Goal: Task Accomplishment & Management: Manage account settings

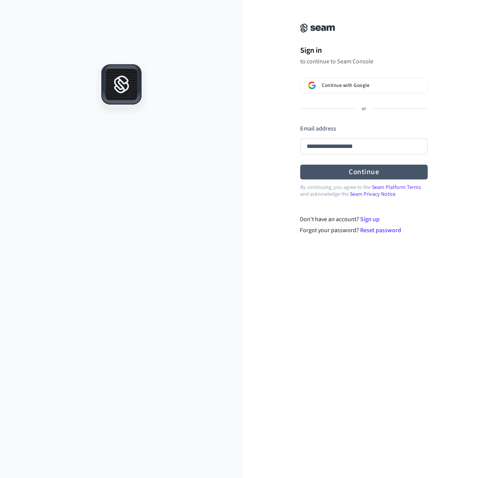
click at [346, 169] on button "Continue" at bounding box center [363, 172] width 127 height 15
type input "**********"
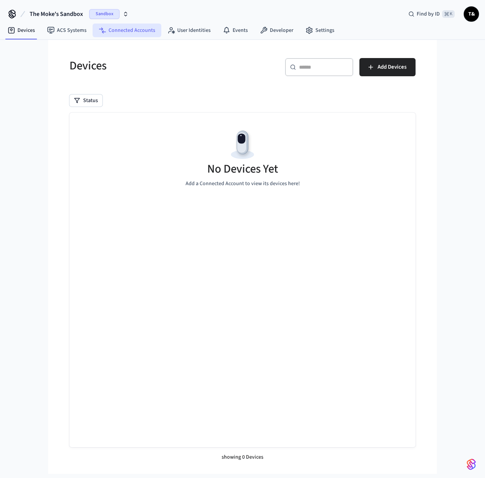
click at [128, 33] on link "Connected Accounts" at bounding box center [127, 31] width 69 height 14
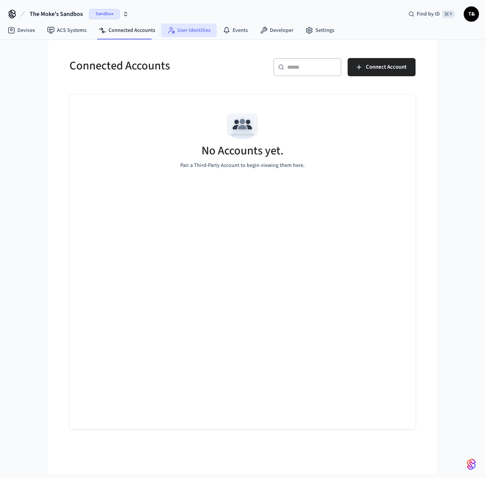
click at [196, 33] on link "User Identities" at bounding box center [188, 31] width 55 height 14
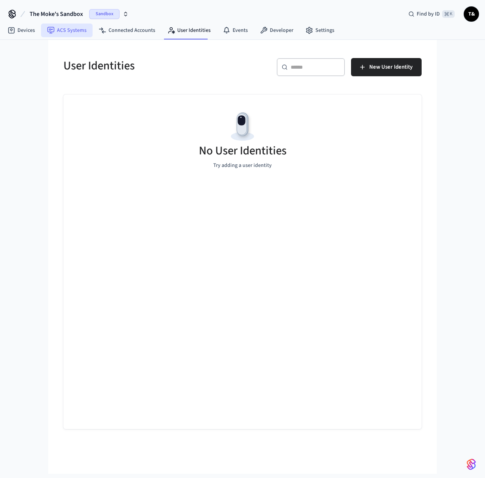
click at [80, 33] on link "ACS Systems" at bounding box center [67, 31] width 52 height 14
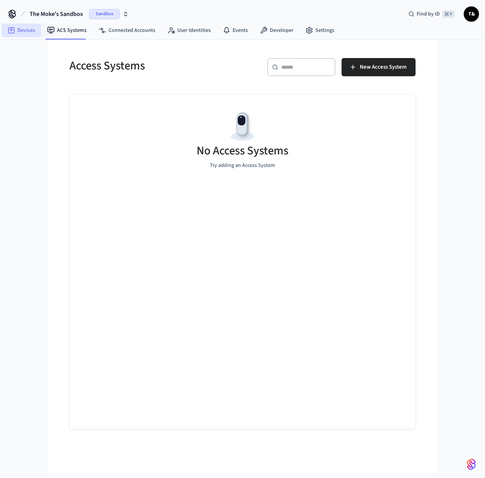
click at [36, 36] on link "Devices" at bounding box center [21, 31] width 39 height 14
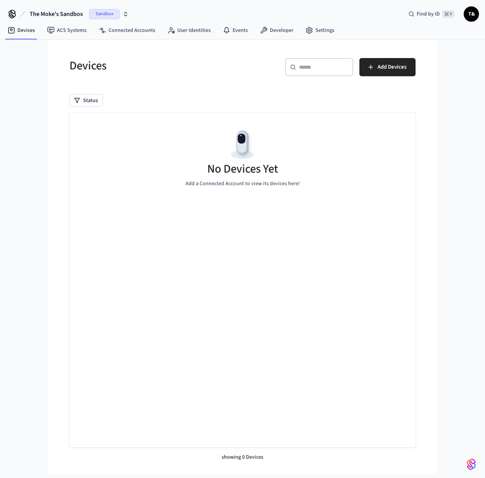
click at [107, 16] on span "Sandbox" at bounding box center [104, 14] width 30 height 10
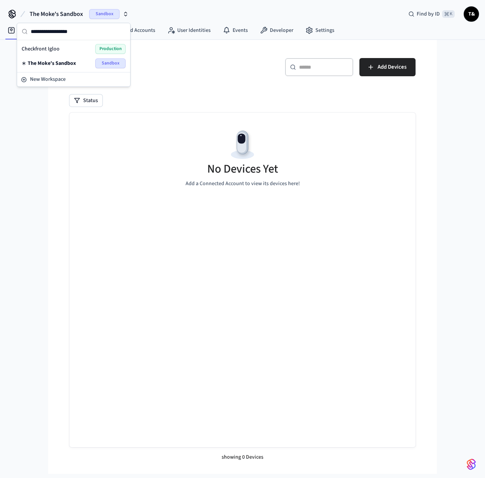
click at [64, 49] on div "Checkfront Igloo Production" at bounding box center [74, 49] width 104 height 10
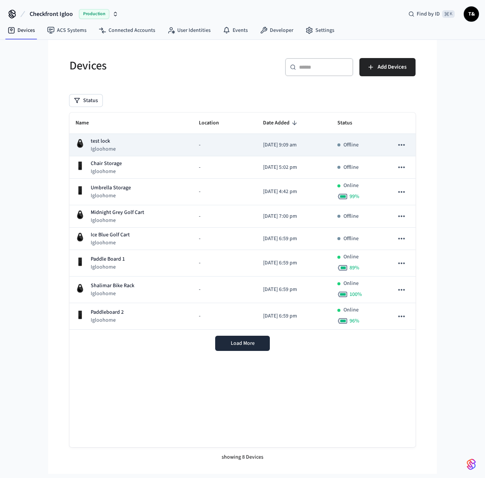
click at [124, 148] on div "test lock Igloohome" at bounding box center [130, 145] width 111 height 16
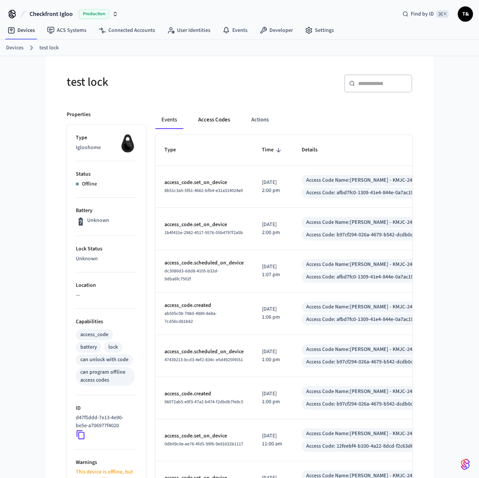
click at [227, 115] on button "Access Codes" at bounding box center [214, 120] width 44 height 18
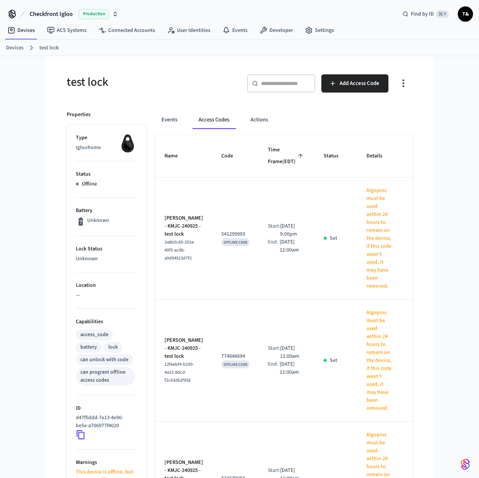
scroll to position [2, 0]
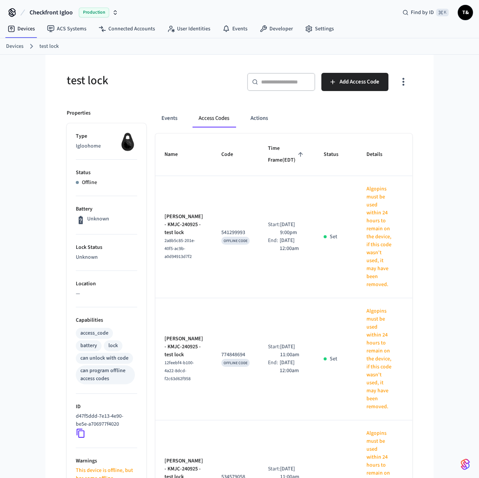
click at [414, 243] on icon "sticky table" at bounding box center [420, 237] width 12 height 12
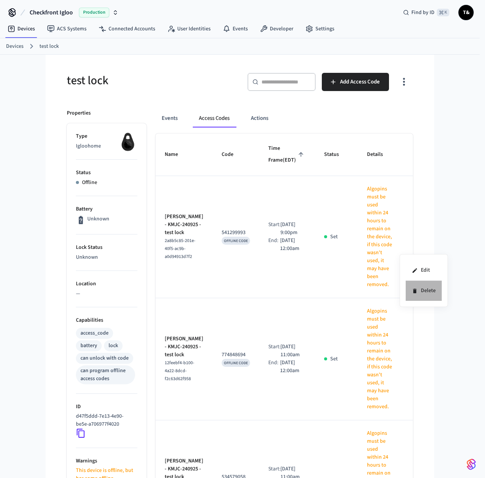
click at [412, 285] on li "Delete" at bounding box center [423, 291] width 36 height 20
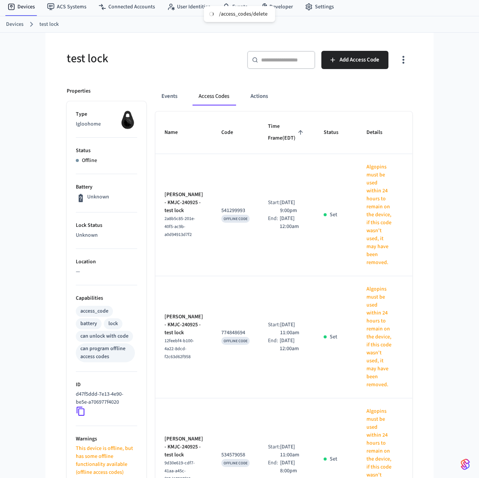
scroll to position [22, 0]
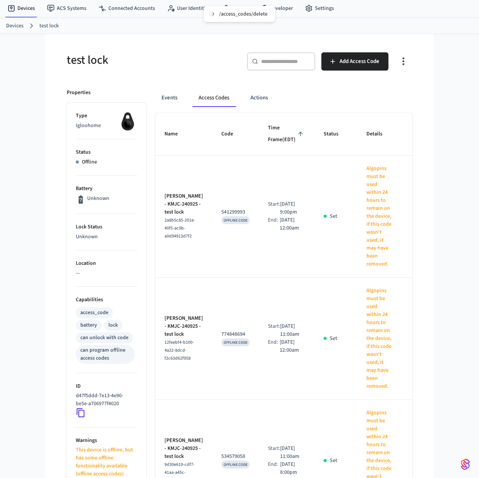
click at [414, 344] on icon "sticky table" at bounding box center [420, 339] width 12 height 12
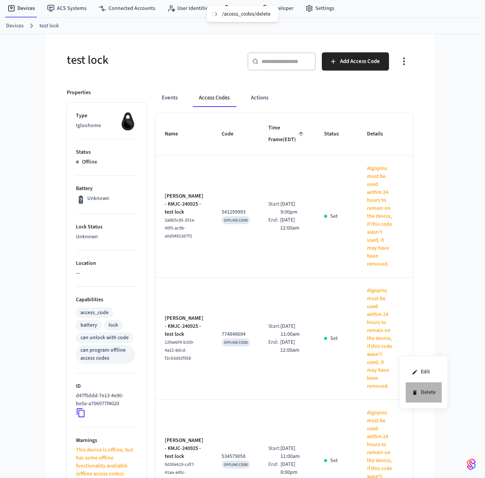
click at [421, 398] on li "Delete" at bounding box center [423, 392] width 36 height 20
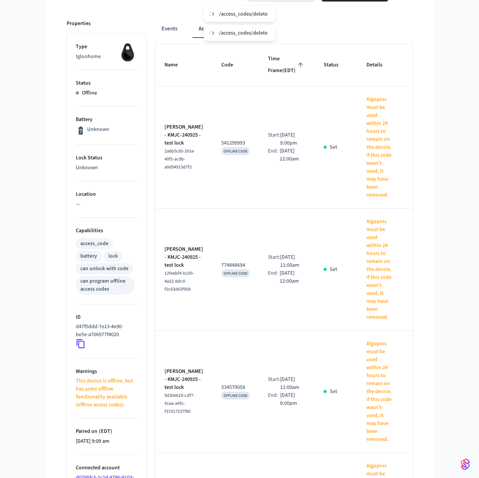
scroll to position [163, 0]
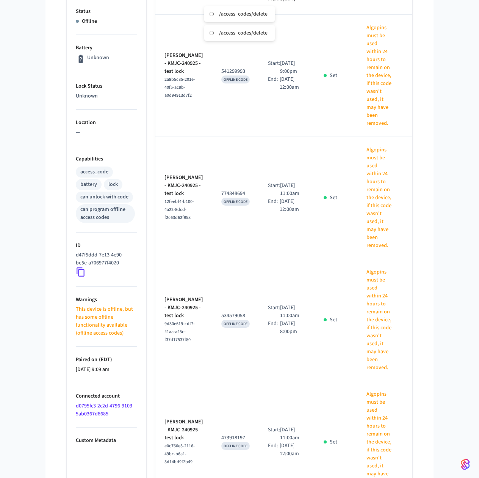
click at [414, 204] on icon "sticky table" at bounding box center [420, 198] width 12 height 12
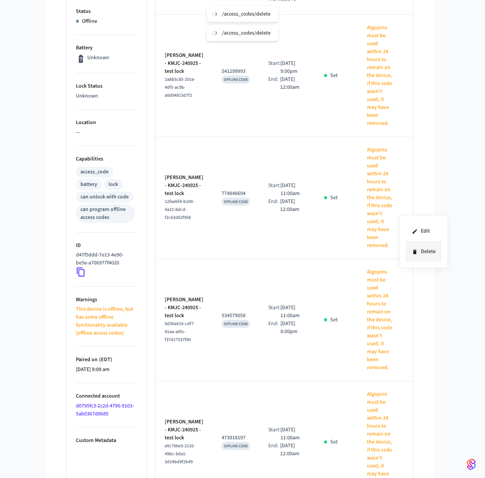
click at [416, 256] on li "Delete" at bounding box center [423, 252] width 36 height 20
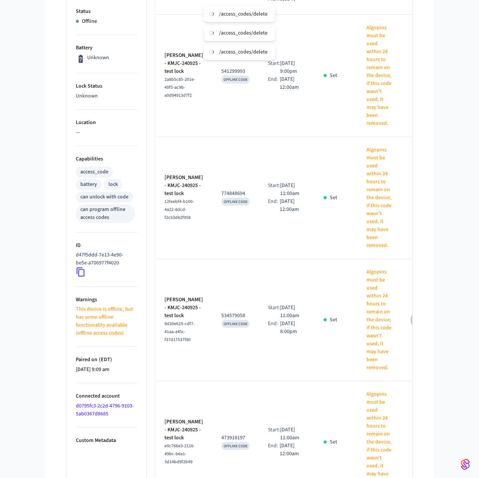
click at [411, 324] on button "sticky table" at bounding box center [420, 320] width 18 height 18
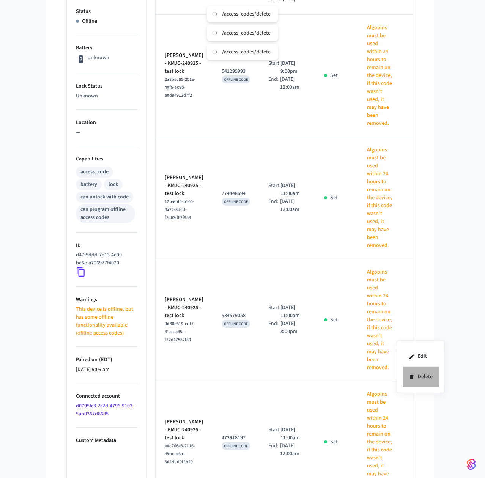
click at [425, 374] on li "Delete" at bounding box center [420, 377] width 36 height 20
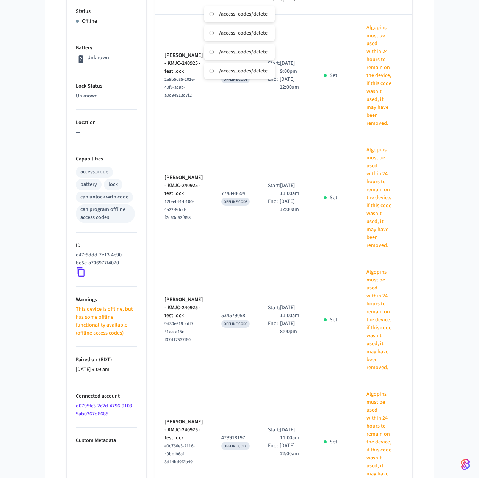
scroll to position [305, 0]
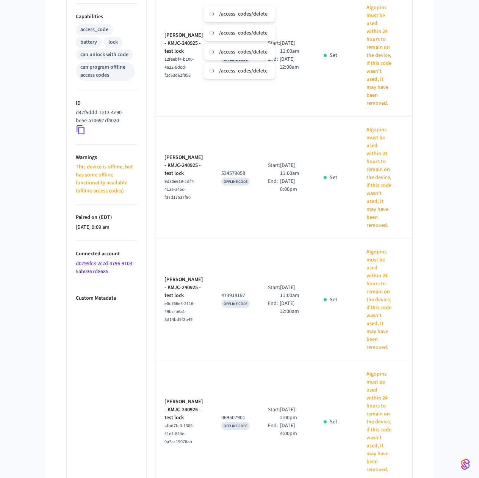
click at [414, 306] on icon "sticky table" at bounding box center [420, 300] width 12 height 12
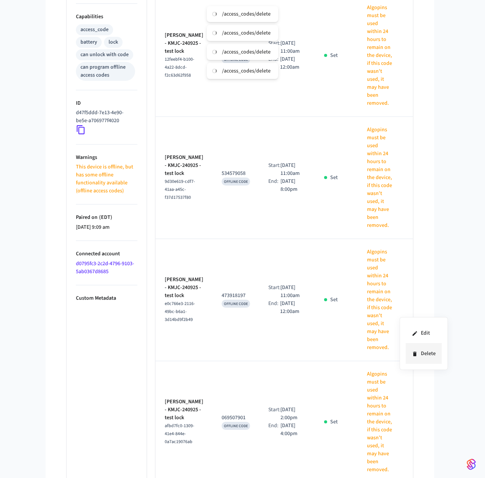
click at [427, 354] on li "Delete" at bounding box center [423, 354] width 36 height 20
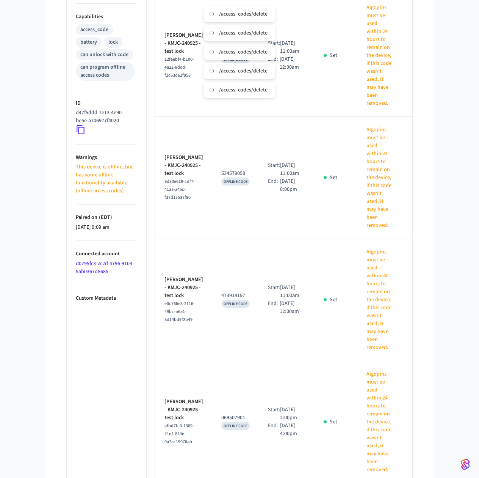
scroll to position [370, 0]
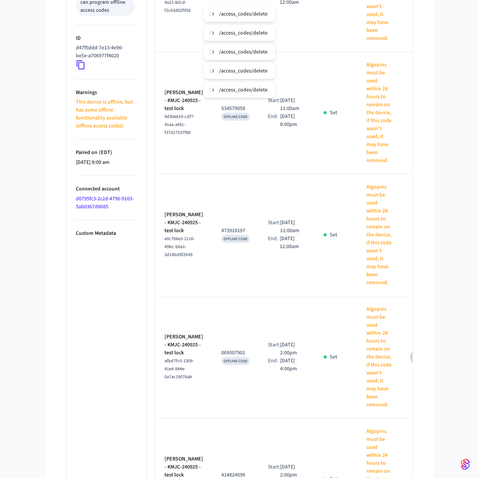
click at [414, 363] on icon "sticky table" at bounding box center [420, 357] width 12 height 12
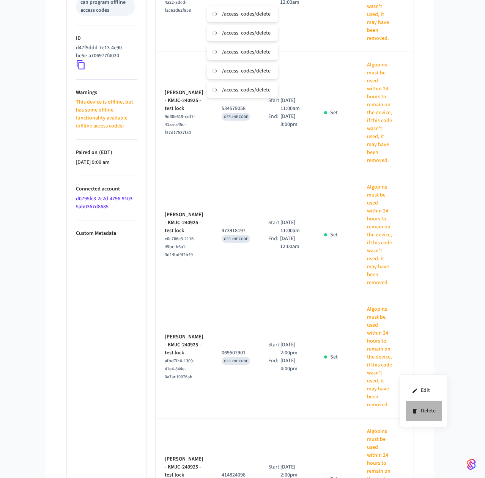
click at [415, 405] on li "Delete" at bounding box center [423, 411] width 36 height 20
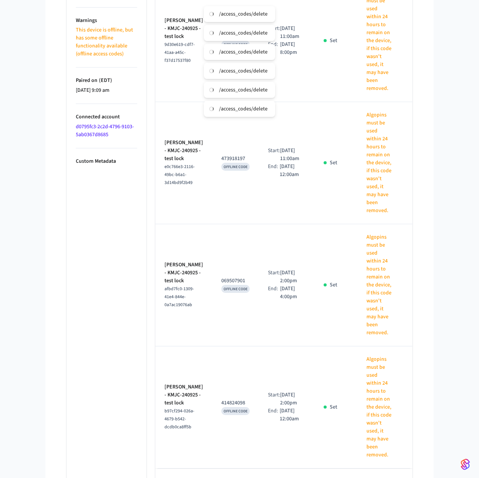
scroll to position [435, 0]
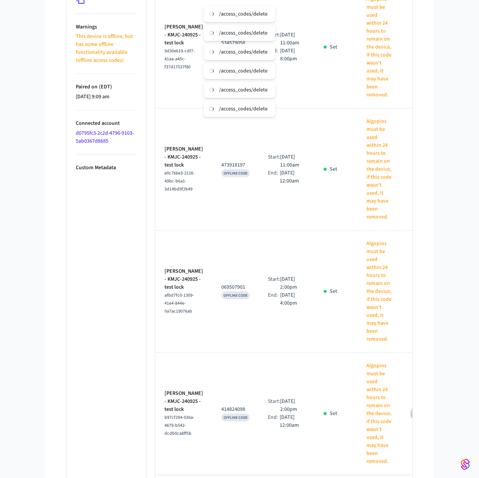
click at [416, 414] on icon "sticky table" at bounding box center [420, 414] width 8 height 2
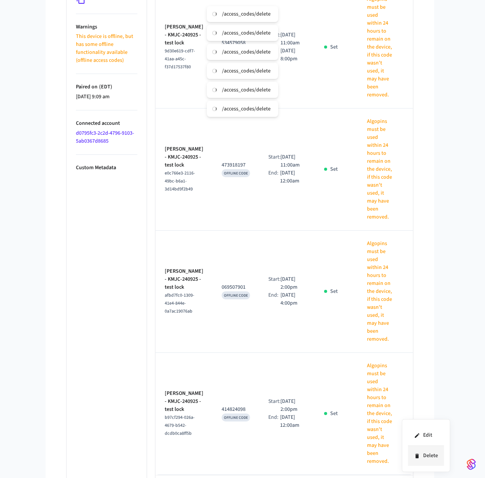
click at [416, 454] on icon at bounding box center [417, 456] width 6 height 6
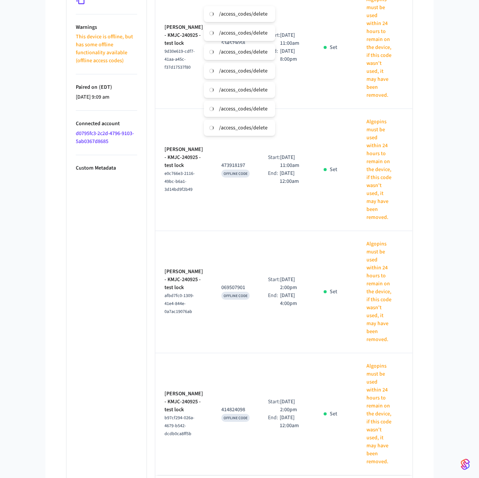
scroll to position [379, 0]
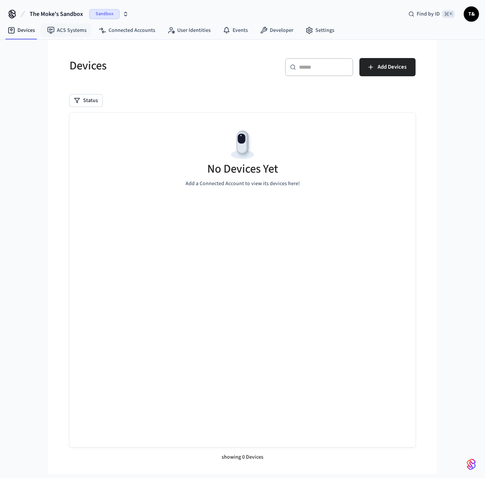
click at [77, 18] on span "The Moke's Sandbox" at bounding box center [56, 13] width 53 height 9
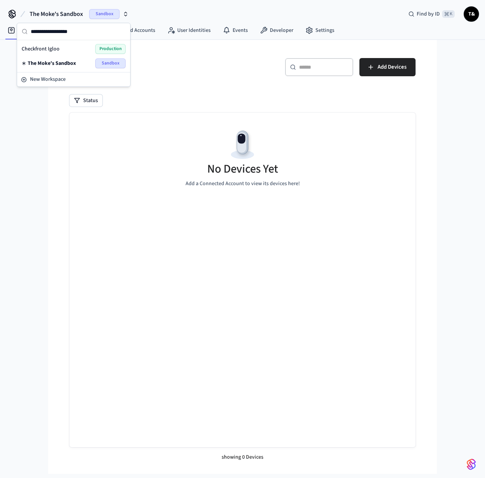
click at [57, 48] on span "Checkfront Igloo" at bounding box center [41, 49] width 38 height 8
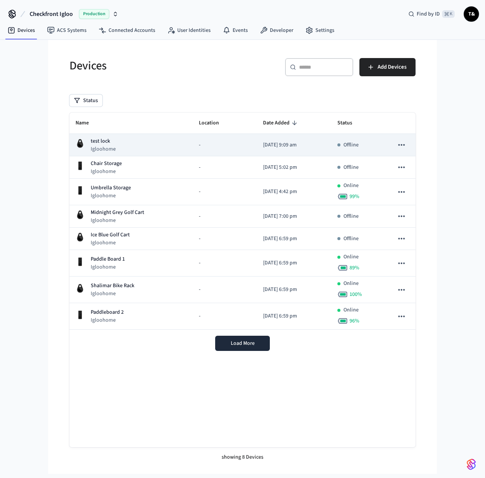
click at [122, 141] on div "test lock Igloohome" at bounding box center [130, 145] width 111 height 16
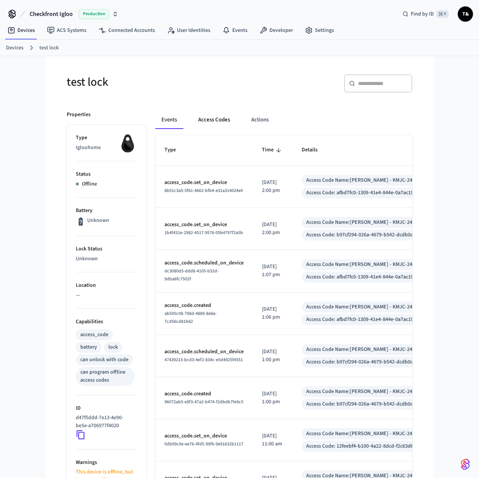
click at [218, 122] on button "Access Codes" at bounding box center [214, 120] width 44 height 18
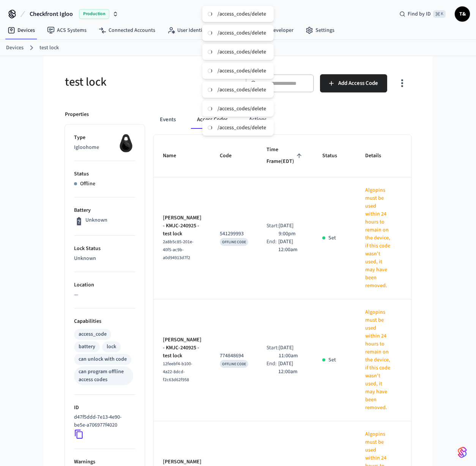
scroll to position [379, 0]
